Goal: Task Accomplishment & Management: Use online tool/utility

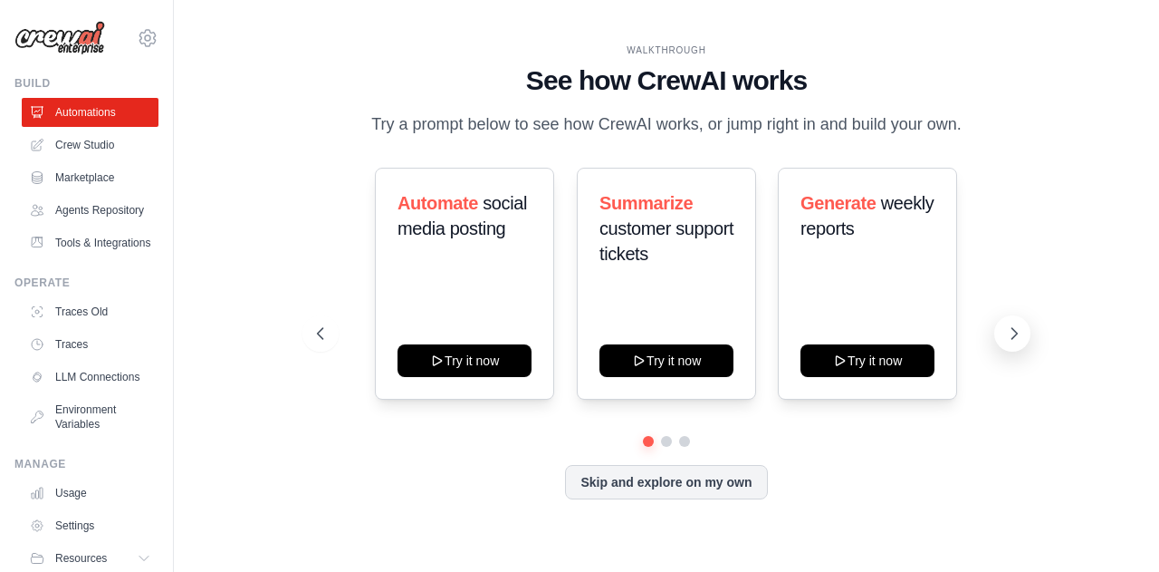
click at [1016, 332] on icon at bounding box center [1014, 333] width 18 height 18
click at [1015, 339] on icon at bounding box center [1014, 333] width 18 height 18
click at [82, 146] on link "Crew Studio" at bounding box center [92, 144] width 137 height 29
